Goal: Book appointment/travel/reservation

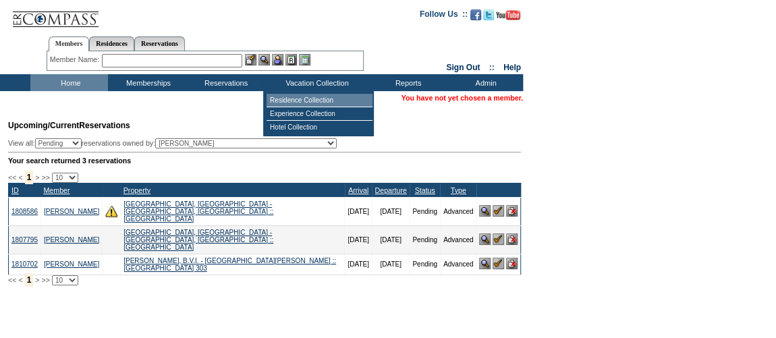
click at [294, 104] on td "Residence Collection" at bounding box center [320, 101] width 106 height 14
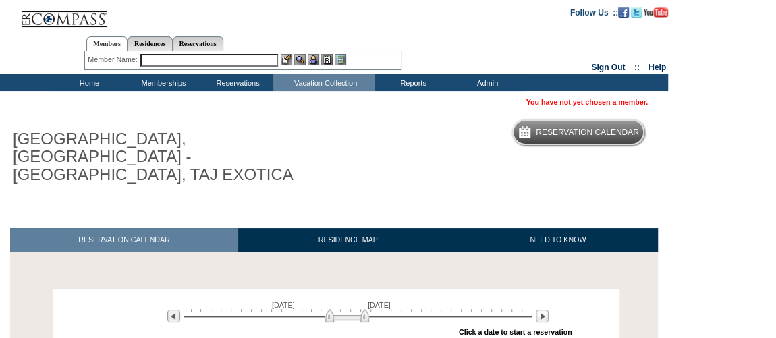
drag, startPoint x: 294, startPoint y: 300, endPoint x: 341, endPoint y: 302, distance: 46.6
click at [341, 309] on img at bounding box center [347, 316] width 44 height 14
click at [176, 310] on img at bounding box center [173, 316] width 13 height 13
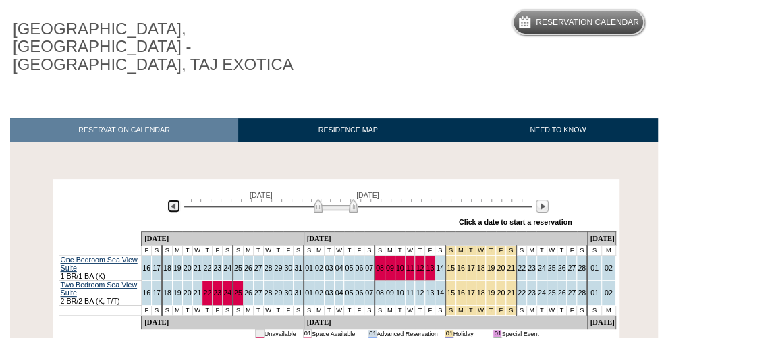
scroll to position [115, 0]
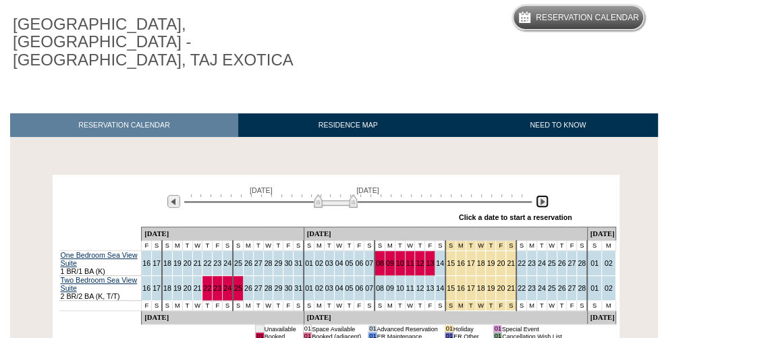
click at [539, 195] on img at bounding box center [542, 201] width 13 height 13
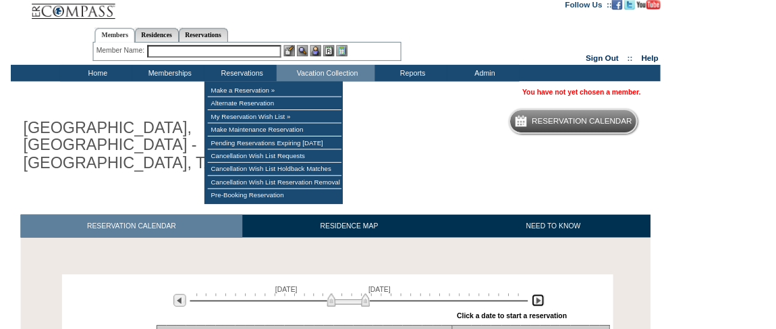
scroll to position [0, 0]
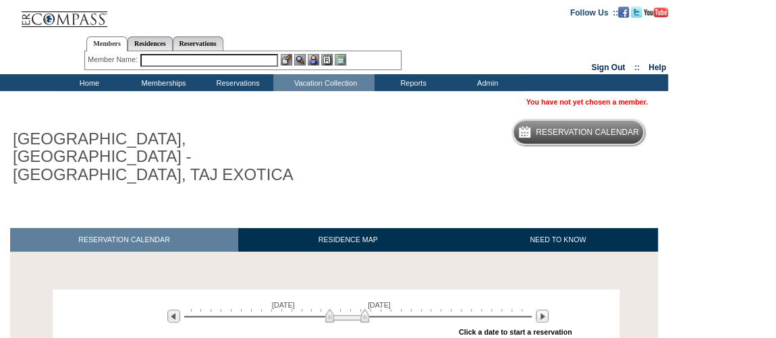
click at [247, 65] on input "text" at bounding box center [209, 60] width 138 height 13
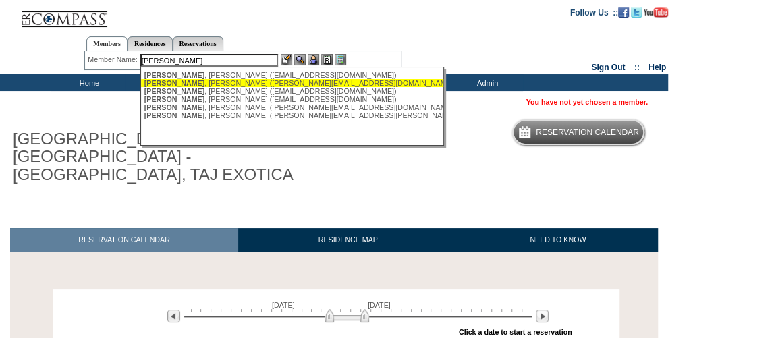
click at [246, 85] on div "Twomey , Heather (heathertwomey@me.com)" at bounding box center [292, 83] width 297 height 8
type input "Twomey, Heather (heathertwomey@me.com)"
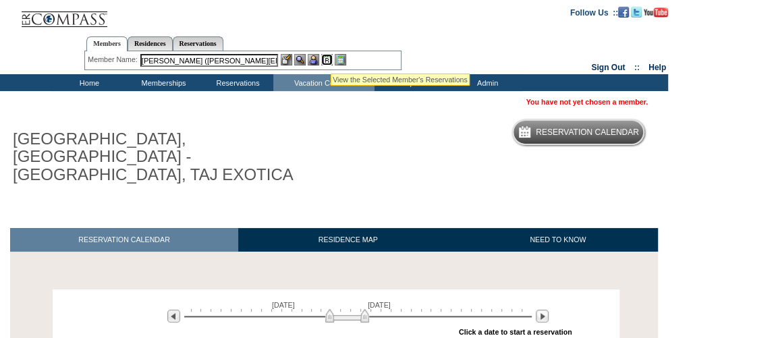
click at [329, 58] on img at bounding box center [326, 59] width 11 height 11
